Goal: Check status: Check status

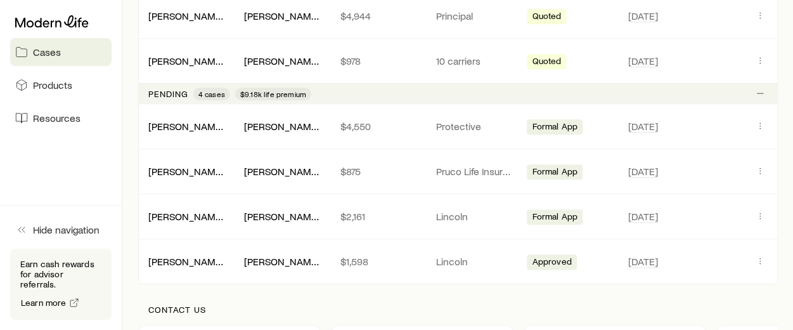
scroll to position [500, 0]
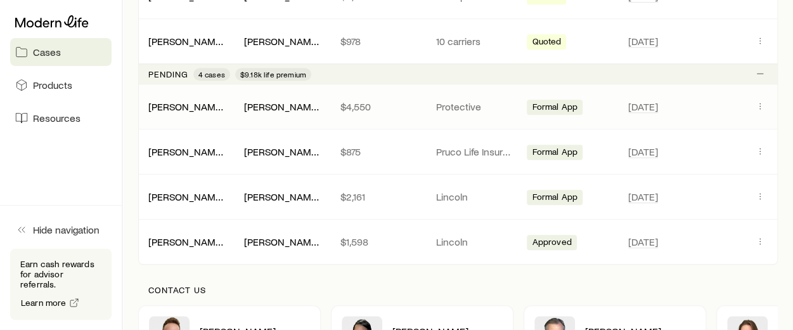
click at [317, 100] on div "[PERSON_NAME]" at bounding box center [281, 106] width 75 height 13
click at [687, 99] on span "[DATE]" at bounding box center [687, 106] width 119 height 15
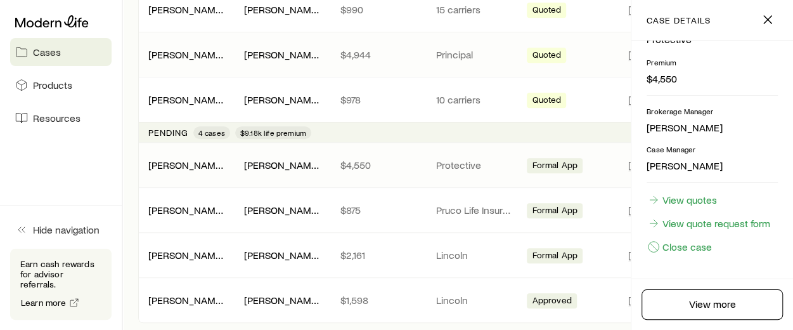
scroll to position [441, 0]
click at [186, 163] on link "[PERSON_NAME]" at bounding box center [187, 164] width 76 height 12
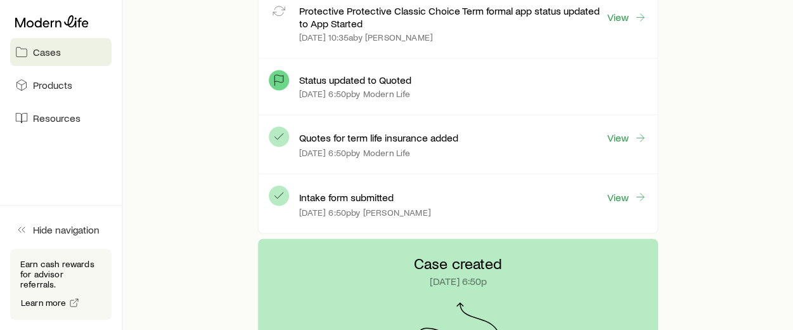
scroll to position [1007, 0]
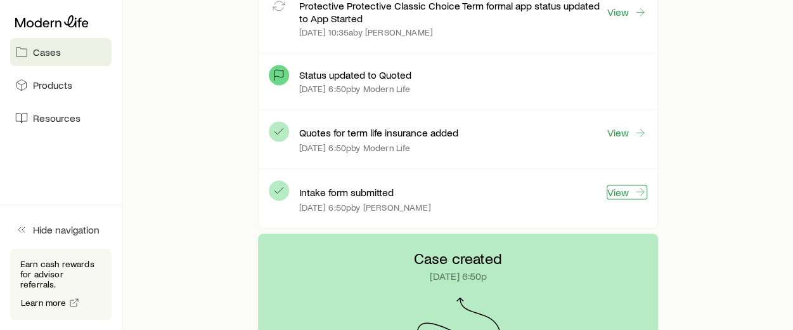
click at [619, 187] on link "View" at bounding box center [627, 191] width 41 height 15
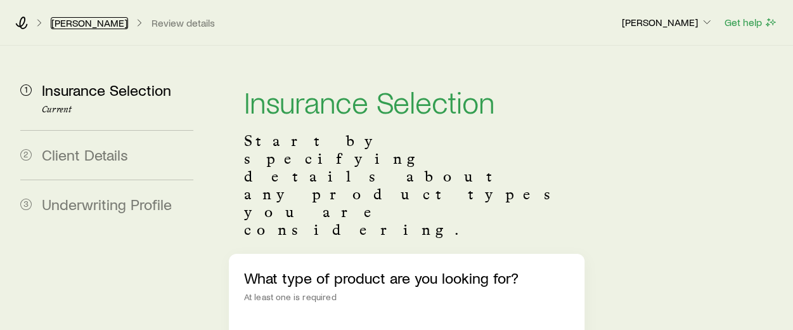
click at [75, 25] on link "[PERSON_NAME]" at bounding box center [89, 23] width 77 height 12
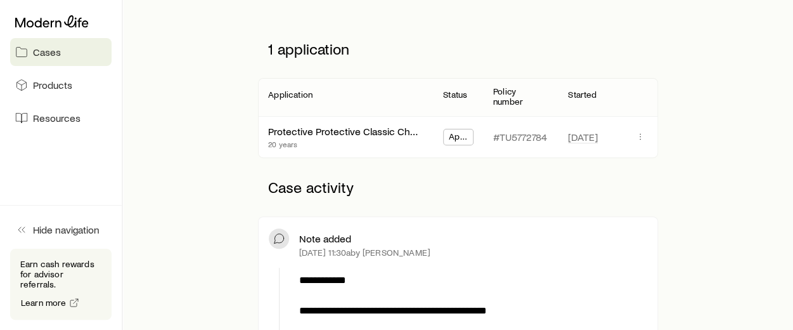
scroll to position [163, 0]
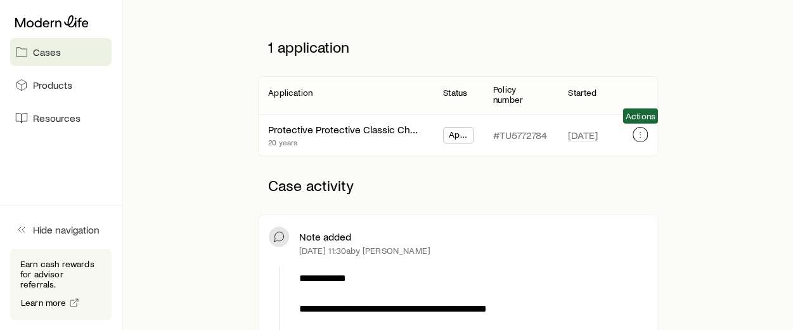
click at [640, 134] on icon "button" at bounding box center [640, 134] width 10 height 10
